Goal: Check status: Check status

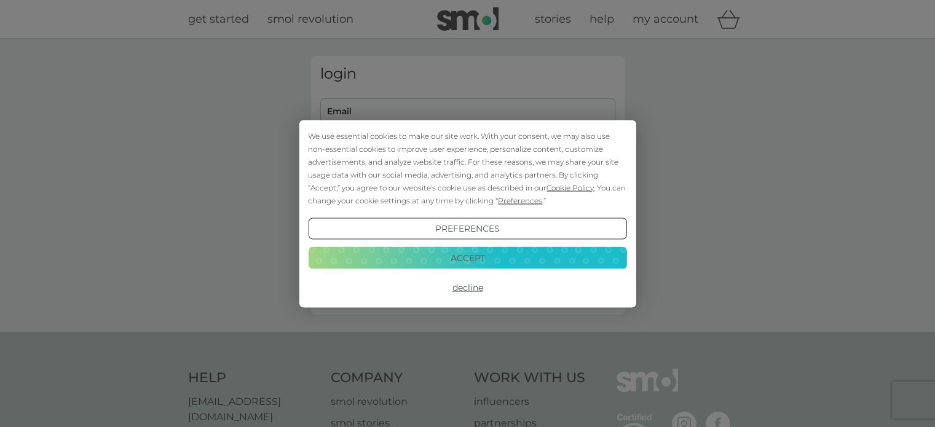
click at [409, 254] on button "Accept" at bounding box center [467, 258] width 319 height 22
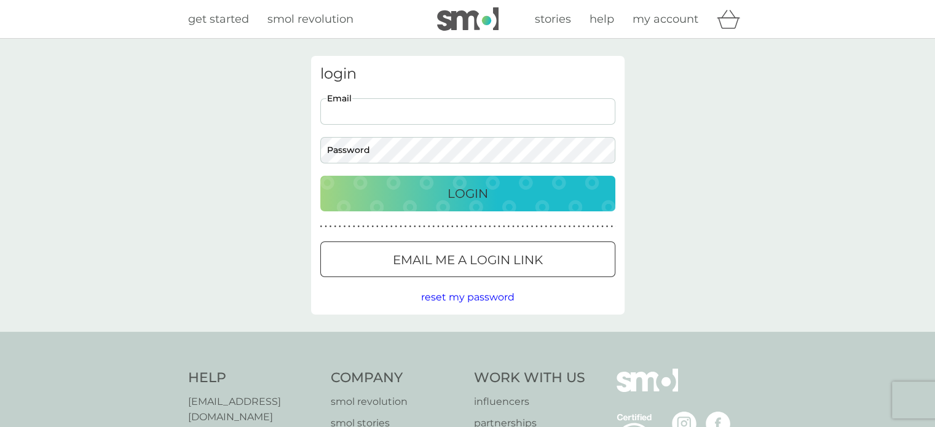
drag, startPoint x: 352, startPoint y: 109, endPoint x: 360, endPoint y: 118, distance: 11.3
click at [354, 108] on input "Email" at bounding box center [467, 111] width 295 height 26
type input "[EMAIL_ADDRESS][DOMAIN_NAME]"
click at [320, 176] on button "Login" at bounding box center [467, 194] width 295 height 36
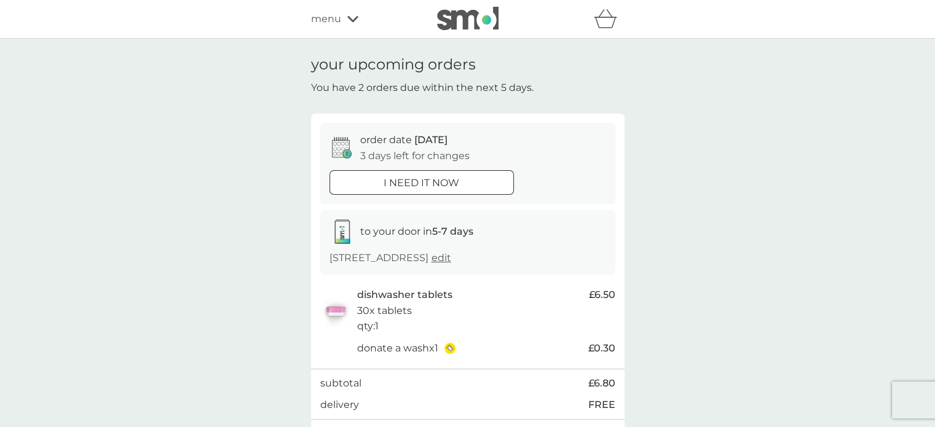
click at [432, 151] on p "3 days left for changes" at bounding box center [414, 156] width 109 height 16
